Goal: Obtain resource: Obtain resource

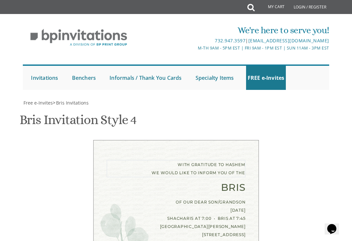
scroll to position [266, 0]
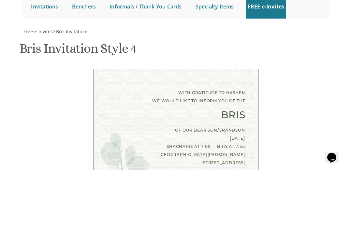
type textarea "of our dear son/grandson [DATE] Shacharis at 8:30 • Bris following [PERSON_NAME…"
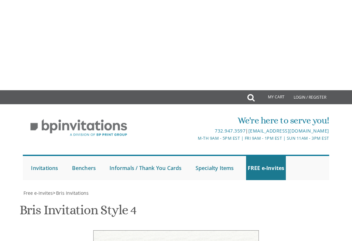
scroll to position [283, 0]
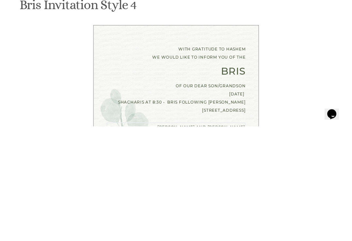
type textarea "Shmully and [PERSON_NAME] [PERSON_NAME] and [PERSON_NAME] [PERSON_NAME] and [PE…"
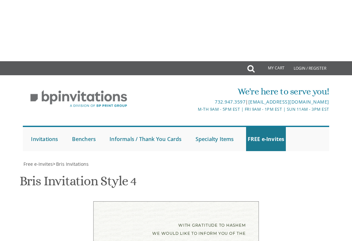
scroll to position [232, 0]
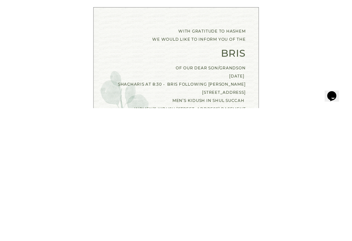
scroll to position [0, 0]
type textarea "of our dear son/grandson [DATE], first day yom tov Shacharis at 8:30 • Bris fol…"
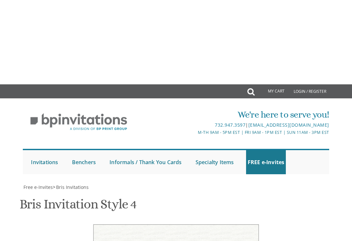
scroll to position [270, 0]
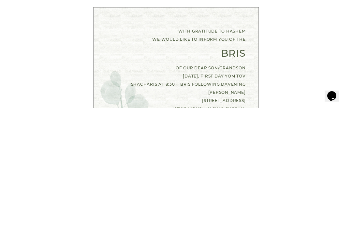
type textarea "Shmully and [PERSON_NAME] [PERSON_NAME] and [PERSON_NAME] [PERSON_NAME] and [PE…"
type input "[EMAIL_ADDRESS][DOMAIN_NAME]"
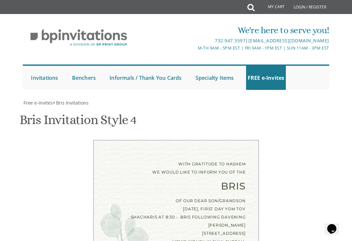
scroll to position [113, 0]
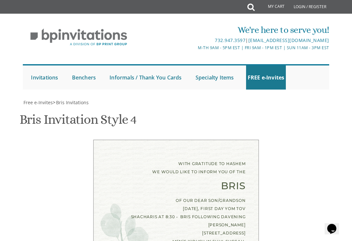
click at [141, 140] on div "With gratitude to Hashem We would like to inform you of the Bris of our dear so…" at bounding box center [175, 221] width 165 height 163
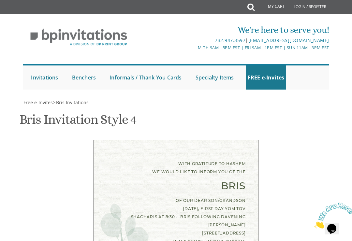
scroll to position [7, 0]
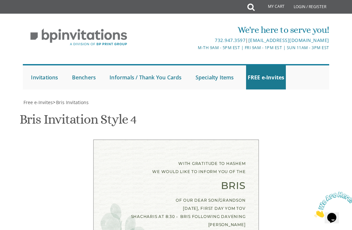
scroll to position [314, 0]
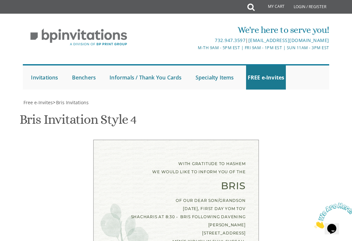
scroll to position [305, 0]
